Goal: Navigation & Orientation: Find specific page/section

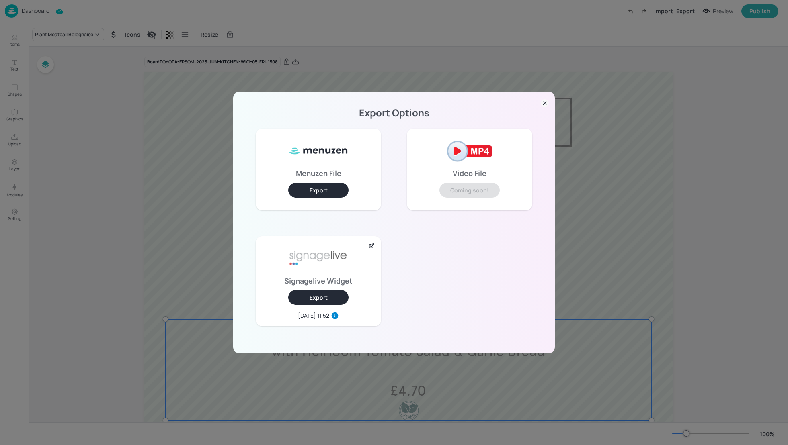
click at [544, 102] on icon at bounding box center [545, 103] width 8 height 8
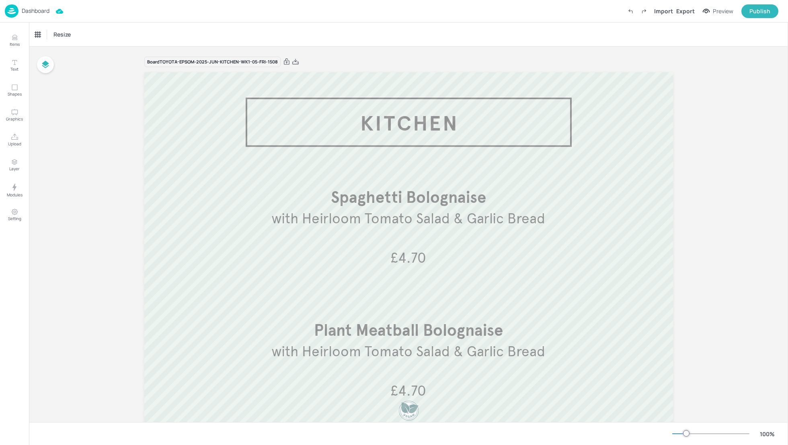
click at [35, 8] on p "Dashboard" at bounding box center [36, 11] width 28 height 6
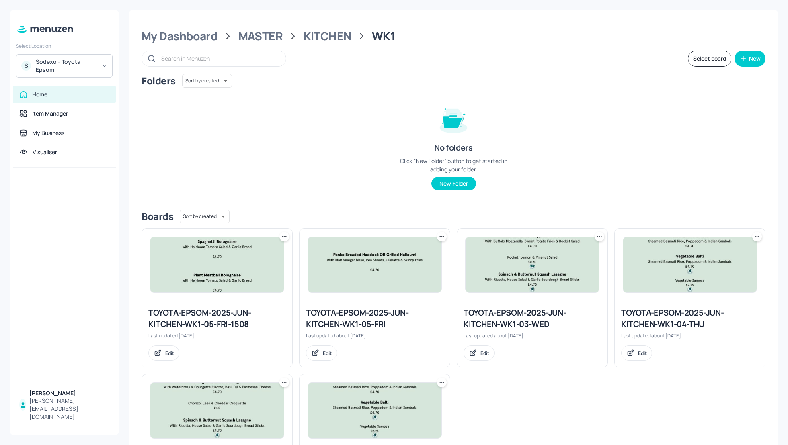
click at [72, 62] on div "Sodexo - Toyota Epsom" at bounding box center [66, 66] width 61 height 16
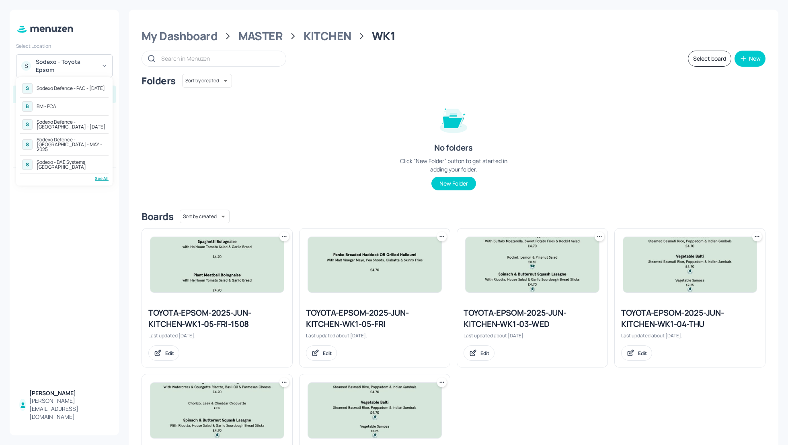
click at [77, 86] on div "Sodexo Defence - PAC - MAY 2025" at bounding box center [71, 88] width 68 height 5
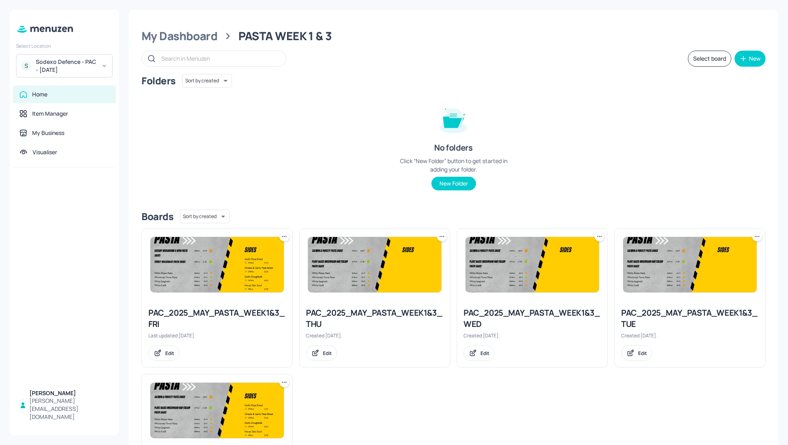
click at [76, 64] on div "Sodexo Defence - PAC - [DATE]" at bounding box center [66, 66] width 61 height 16
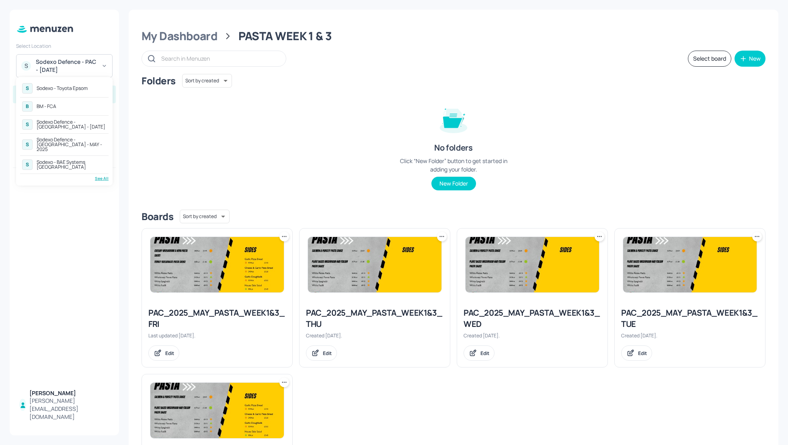
click at [101, 176] on div "See All" at bounding box center [64, 179] width 88 height 6
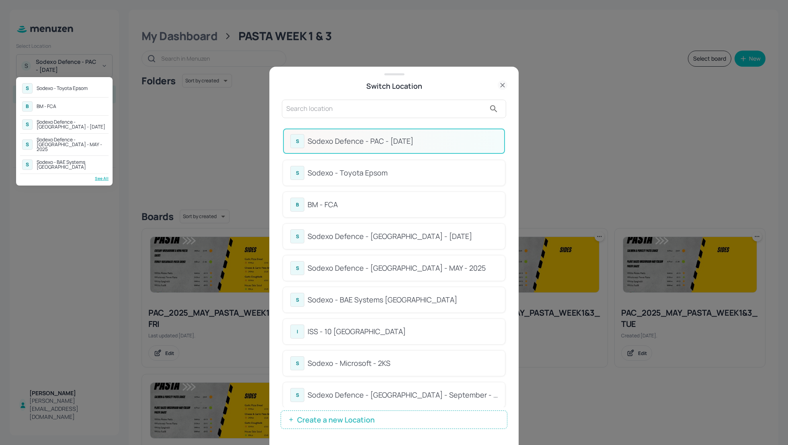
click at [505, 187] on div at bounding box center [394, 222] width 788 height 445
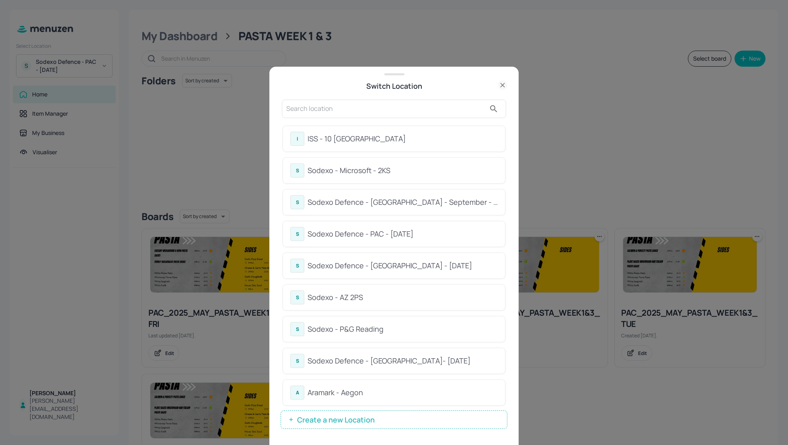
scroll to position [194, 0]
click at [382, 237] on div "Sodexo Defence - PAC - September 2025" at bounding box center [403, 233] width 190 height 11
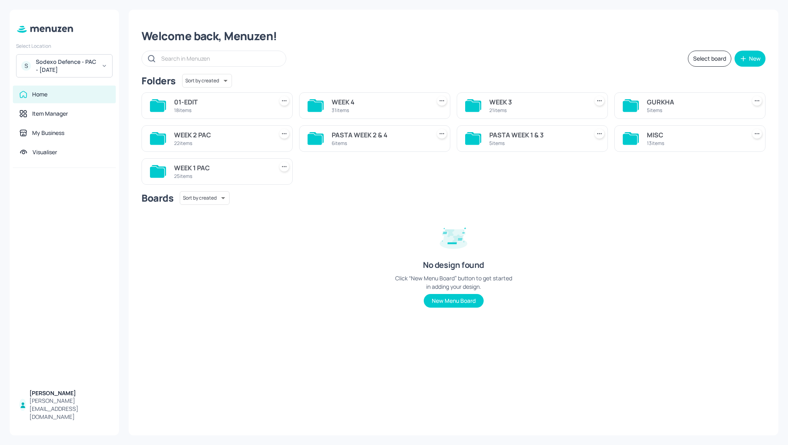
click at [660, 133] on div "MISC" at bounding box center [695, 135] width 96 height 10
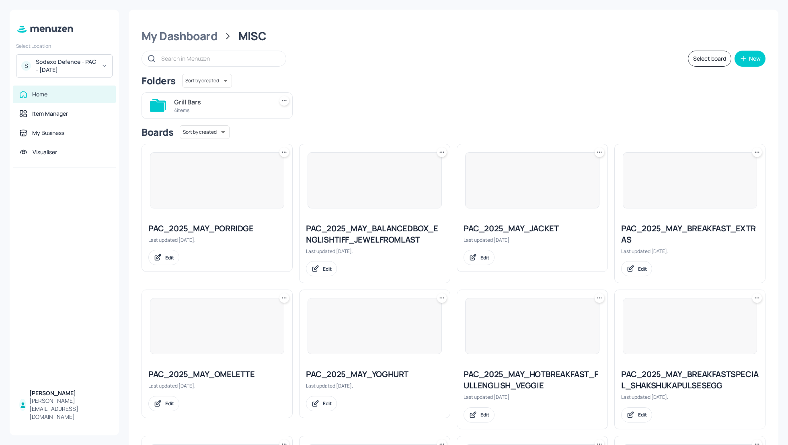
click at [534, 100] on div "Grill Bars 4 items" at bounding box center [450, 102] width 630 height 33
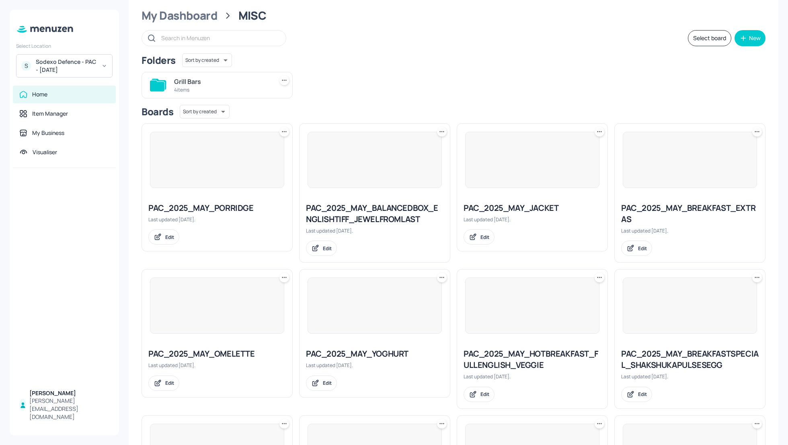
scroll to position [21, 0]
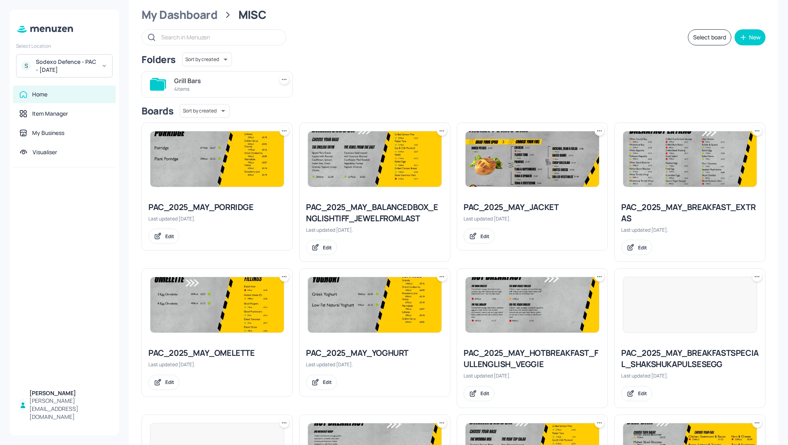
click at [570, 84] on div "Grill Bars 4 items" at bounding box center [450, 81] width 630 height 33
click at [442, 56] on div "Folders Sort by created id ​" at bounding box center [454, 60] width 624 height 14
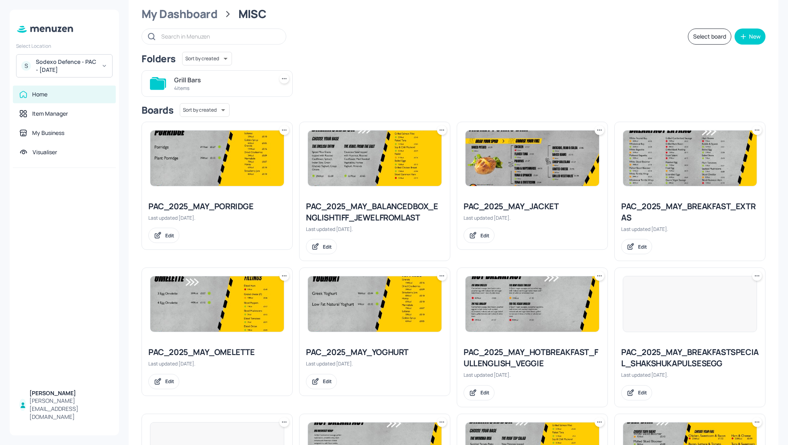
scroll to position [0, 0]
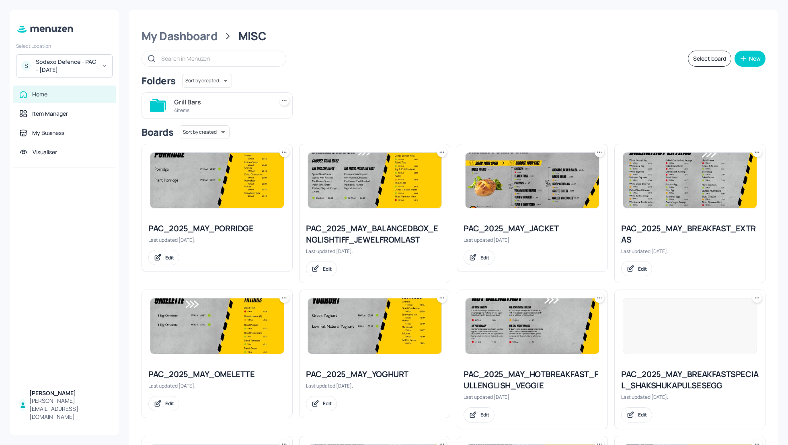
click at [533, 51] on div "Select board New" at bounding box center [454, 59] width 624 height 16
click at [181, 34] on div "My Dashboard" at bounding box center [180, 36] width 76 height 14
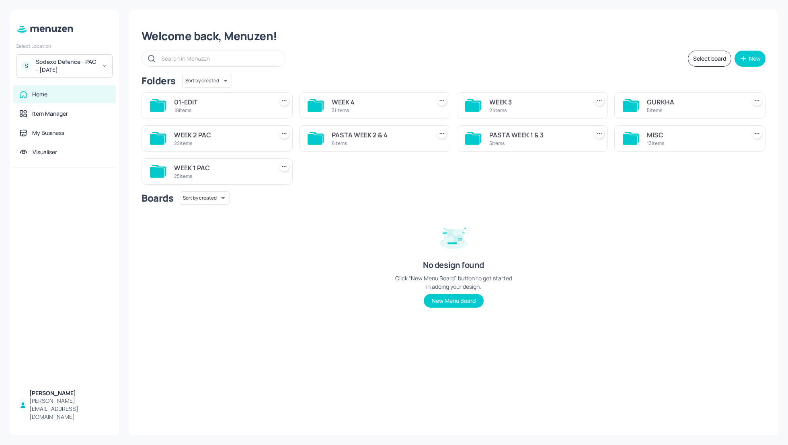
click at [650, 131] on div "MISC" at bounding box center [695, 135] width 96 height 10
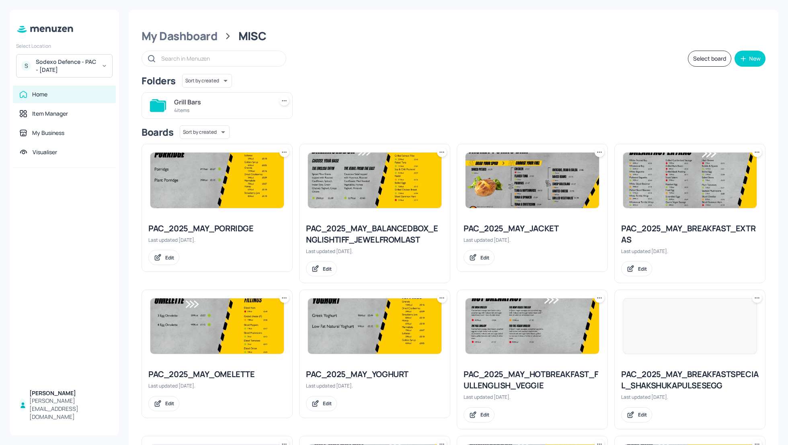
click at [574, 92] on div "Grill Bars 4 items" at bounding box center [450, 102] width 630 height 33
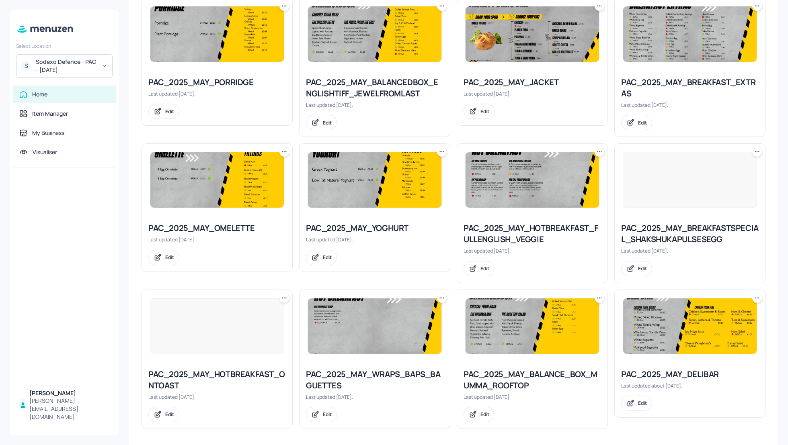
scroll to position [148, 0]
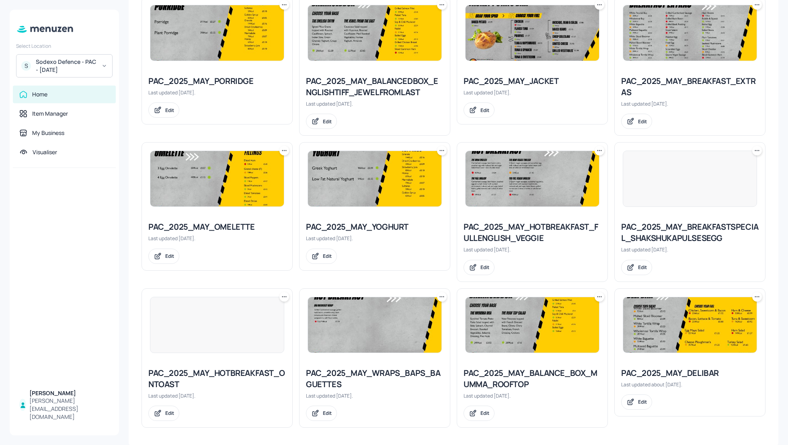
click at [778, 236] on div "My Dashboard MISC Select board New Folders Sort by created id ​ Grill Bars 4 it…" at bounding box center [453, 222] width 669 height 445
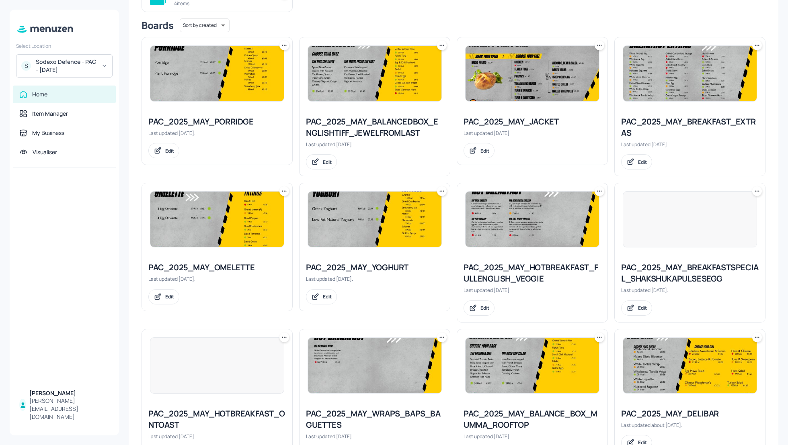
scroll to position [129, 0]
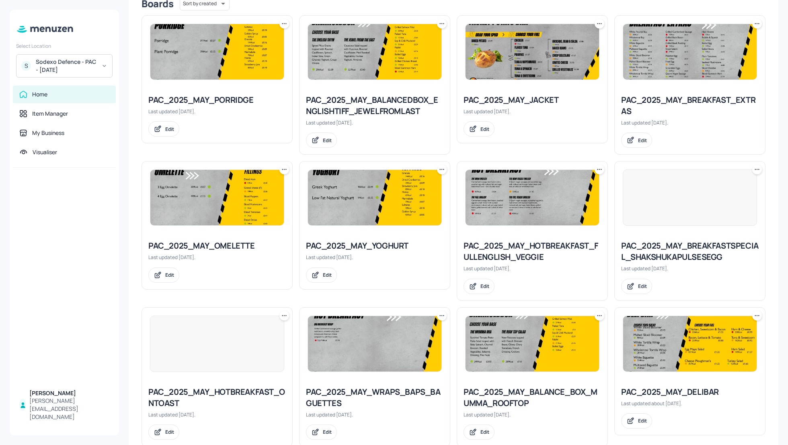
click at [345, 391] on div "PAC_2025_MAY_WRAPS_BAPS_BAGUETTES" at bounding box center [374, 398] width 137 height 23
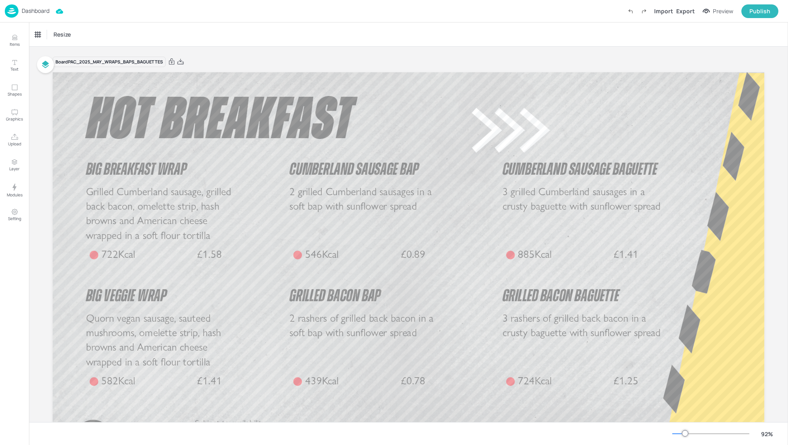
click at [45, 11] on p "Dashboard" at bounding box center [36, 11] width 28 height 6
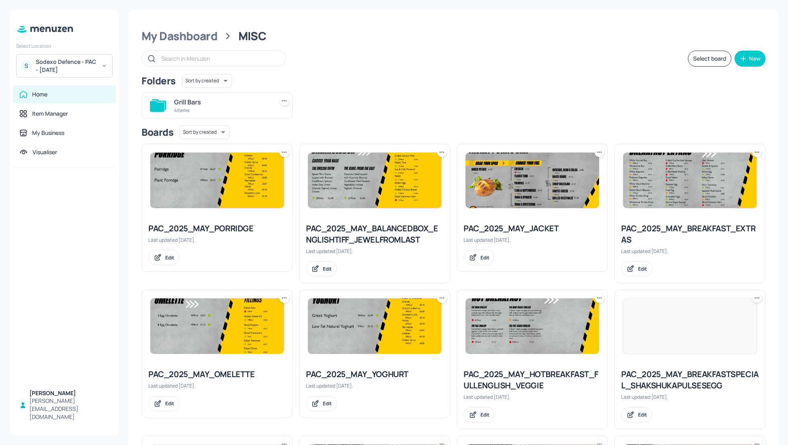
click at [478, 82] on div "Folders Sort by created id ​" at bounding box center [454, 81] width 624 height 14
click at [175, 39] on div "My Dashboard" at bounding box center [180, 36] width 76 height 14
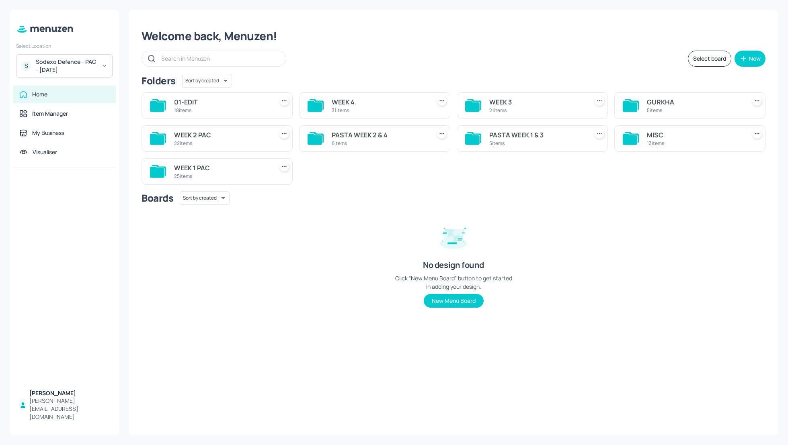
click at [69, 62] on div "Sodexo Defence - PAC - [DATE]" at bounding box center [66, 66] width 61 height 16
click at [62, 87] on div "Sodexo Defence - PAC - [DATE]" at bounding box center [71, 88] width 68 height 5
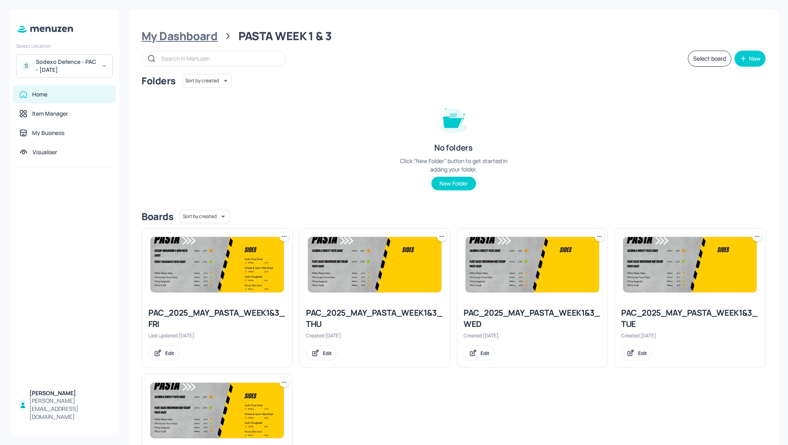
click at [179, 30] on div "My Dashboard" at bounding box center [180, 36] width 76 height 14
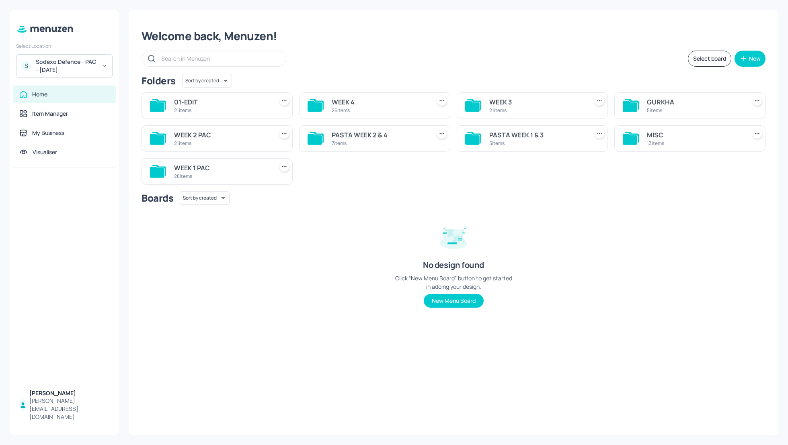
click at [653, 140] on div "13 items" at bounding box center [695, 143] width 96 height 7
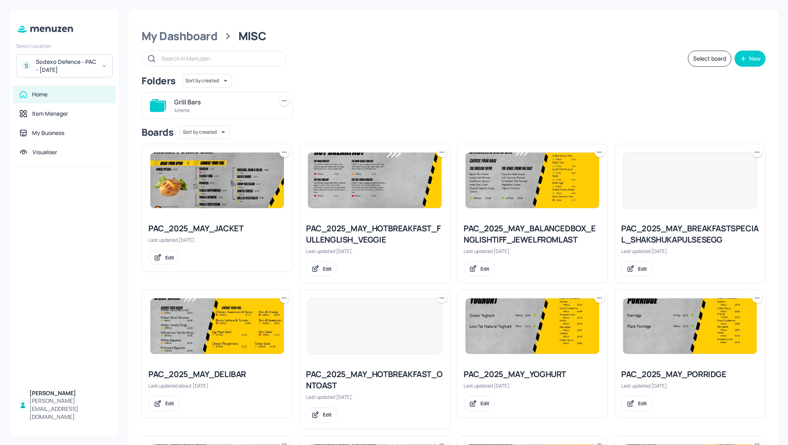
click at [586, 103] on div "Grill Bars 4 items" at bounding box center [450, 102] width 630 height 33
click at [67, 65] on div "Sodexo Defence - PAC - [DATE]" at bounding box center [66, 66] width 61 height 16
click at [101, 176] on div "See All" at bounding box center [64, 179] width 88 height 6
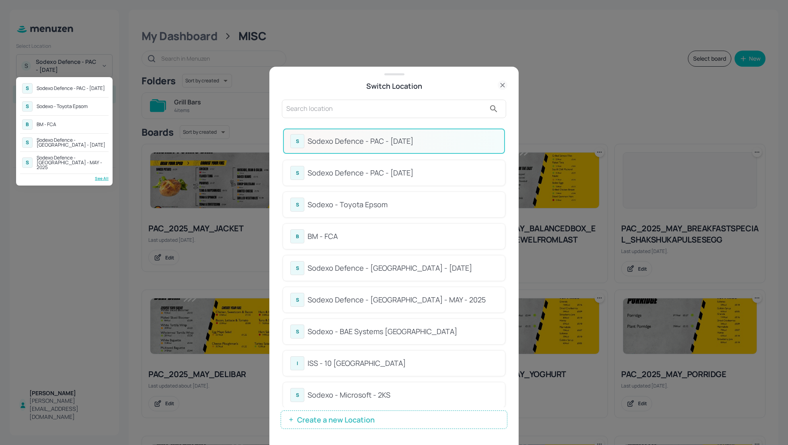
click at [508, 154] on div at bounding box center [394, 222] width 788 height 445
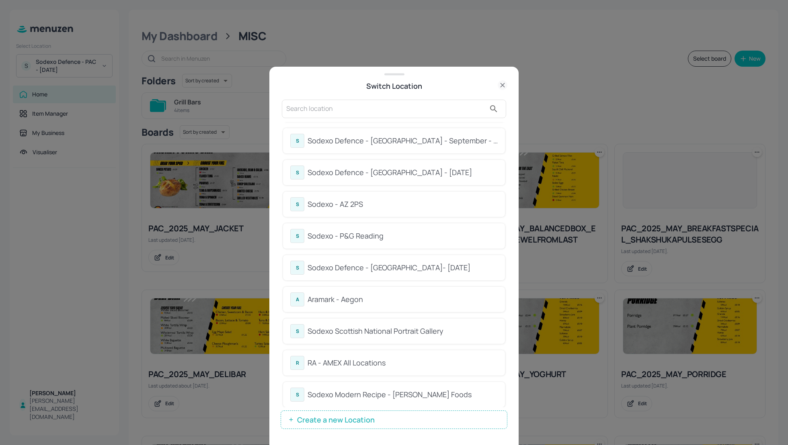
scroll to position [279, 0]
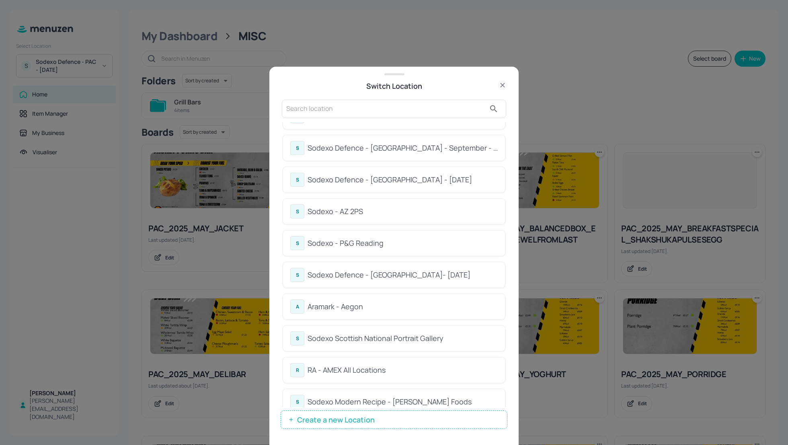
click at [370, 146] on div "Sodexo Defence - [GEOGRAPHIC_DATA] - September - 2025" at bounding box center [403, 148] width 190 height 11
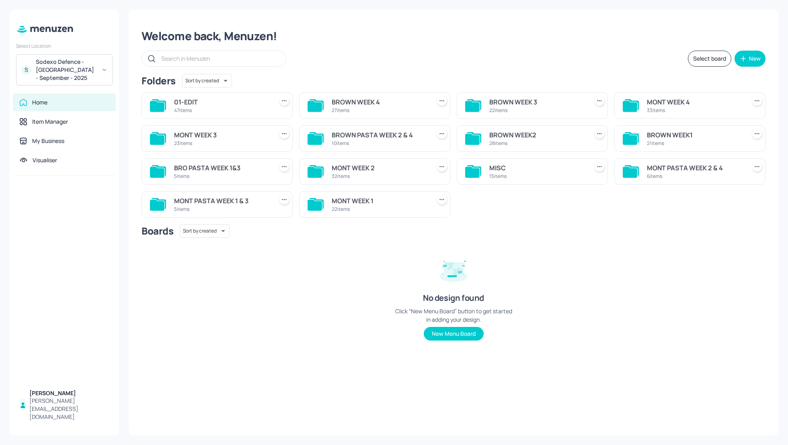
click at [492, 168] on div "MISC" at bounding box center [537, 168] width 96 height 10
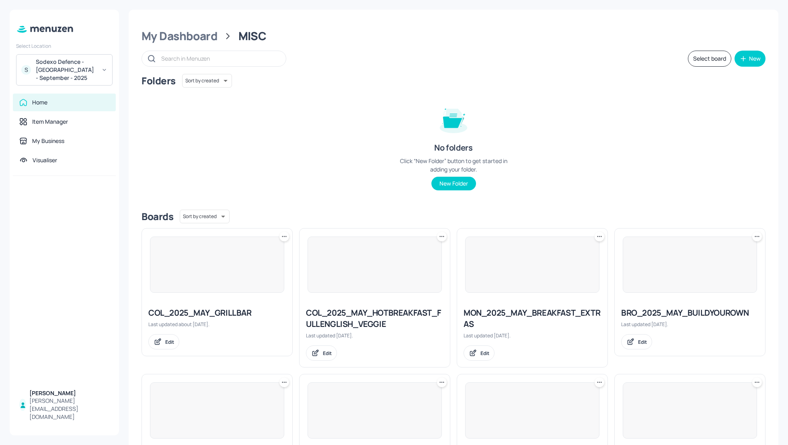
click at [547, 136] on div "Folders Sort by created id ​ No folders Click “New Folder” button to get starte…" at bounding box center [454, 138] width 624 height 129
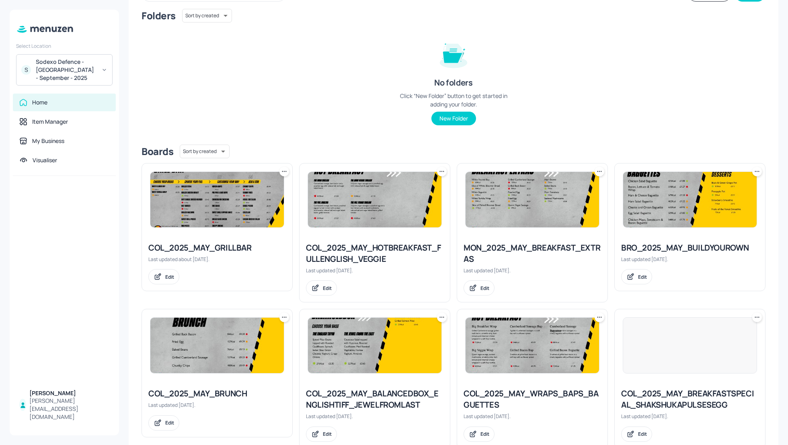
scroll to position [45, 0]
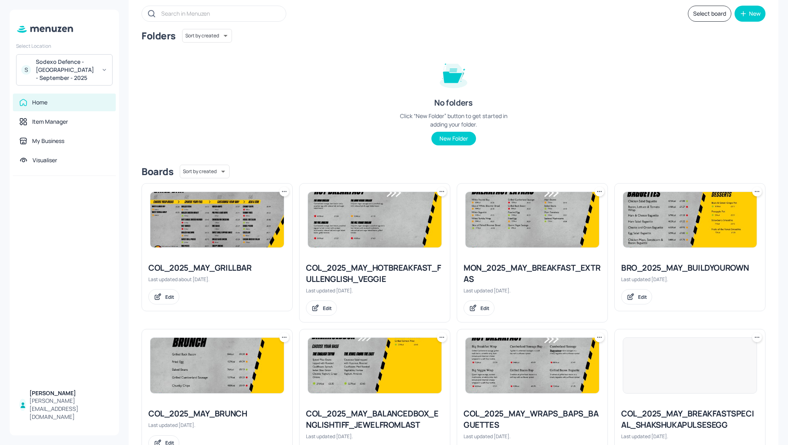
click at [695, 82] on div "Folders Sort by created id ​ No folders Click “New Folder” button to get starte…" at bounding box center [454, 93] width 624 height 129
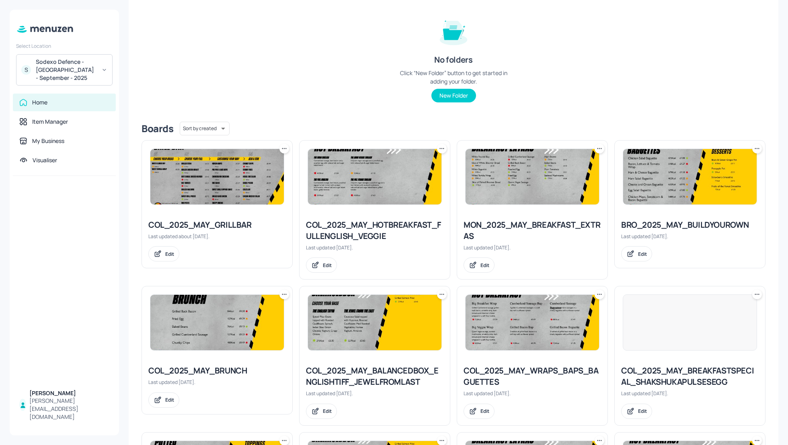
scroll to position [88, 0]
click at [685, 93] on div "Folders Sort by created id ​ No folders Click “New Folder” button to get starte…" at bounding box center [454, 50] width 624 height 129
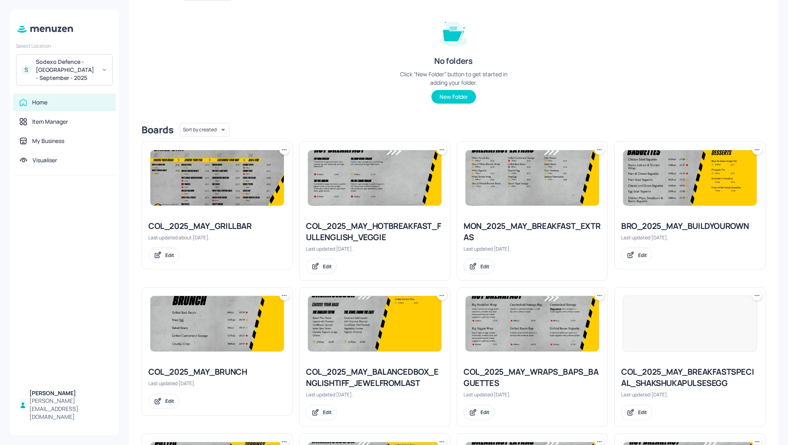
scroll to position [66, 0]
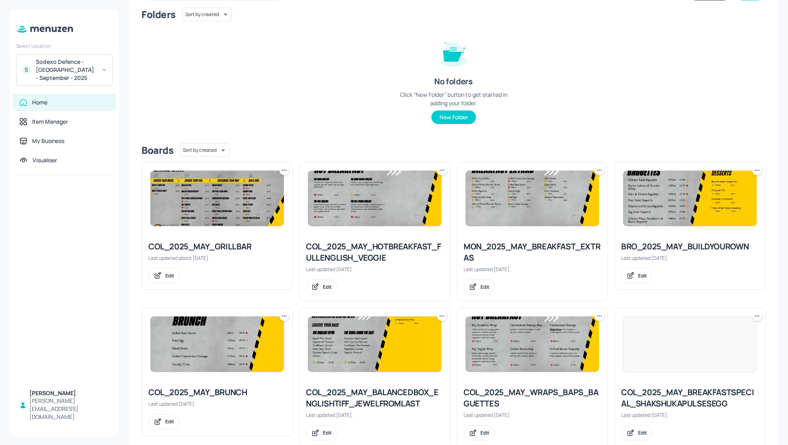
click at [630, 99] on div "Folders Sort by created id ​ No folders Click “New Folder” button to get starte…" at bounding box center [454, 72] width 624 height 129
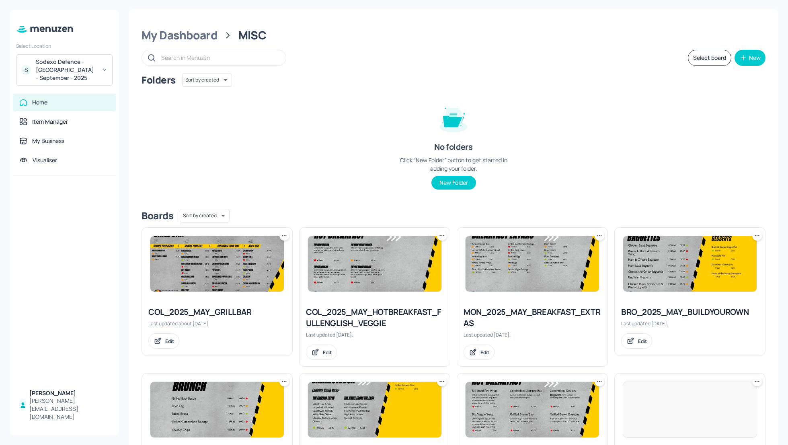
scroll to position [0, 0]
